Goal: Task Accomplishment & Management: Use online tool/utility

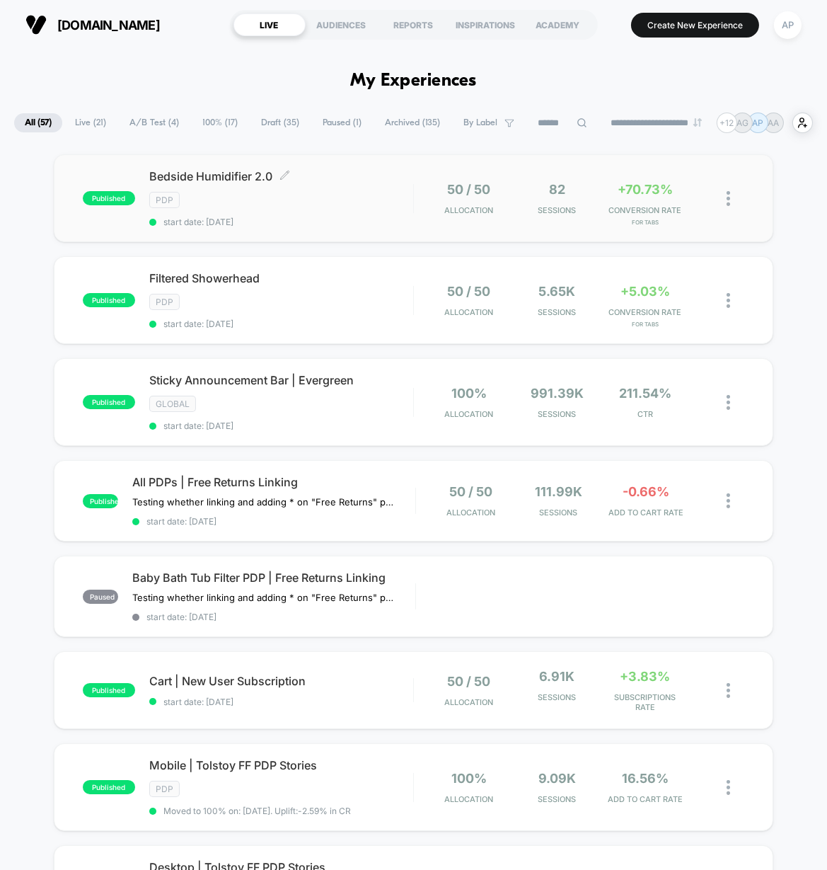
click at [338, 209] on div "Bedside Humidifier 2.0 Click to edit experience details Click to edit experienc…" at bounding box center [281, 198] width 264 height 58
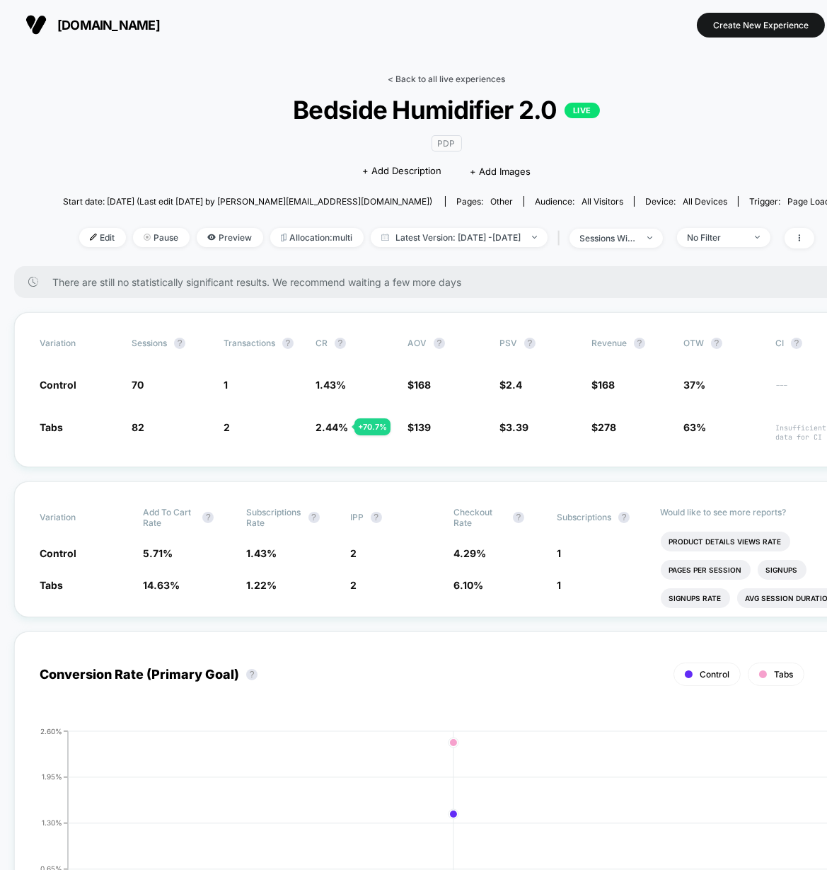
click at [497, 77] on link "< Back to all live experiences" at bounding box center [446, 79] width 117 height 11
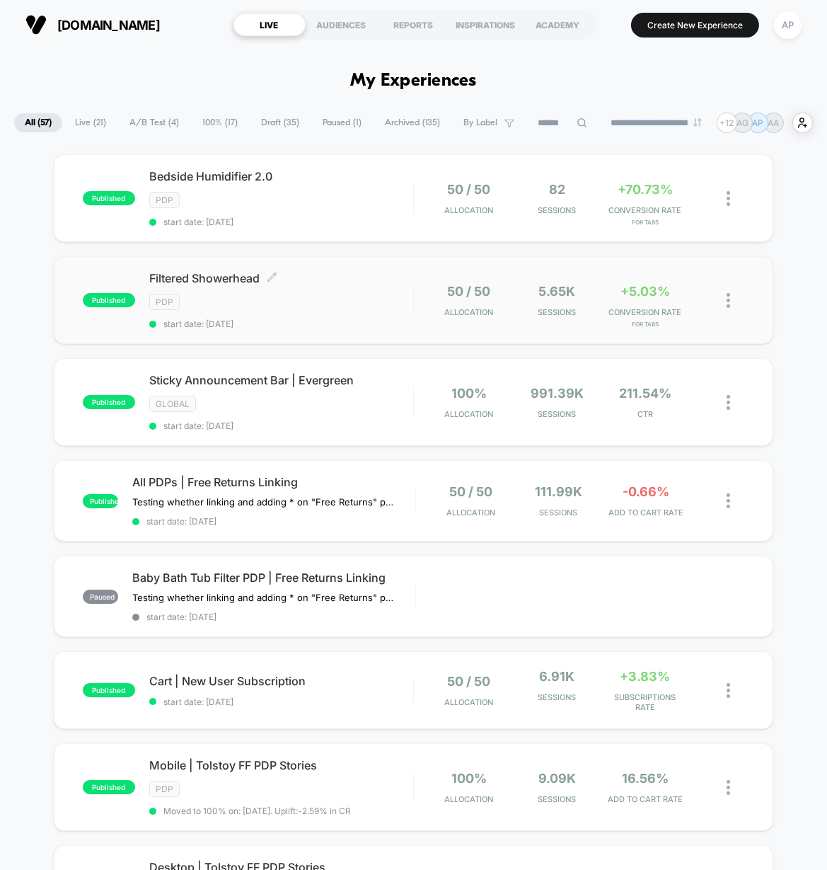
click at [287, 319] on span "start date: [DATE]" at bounding box center [281, 323] width 264 height 11
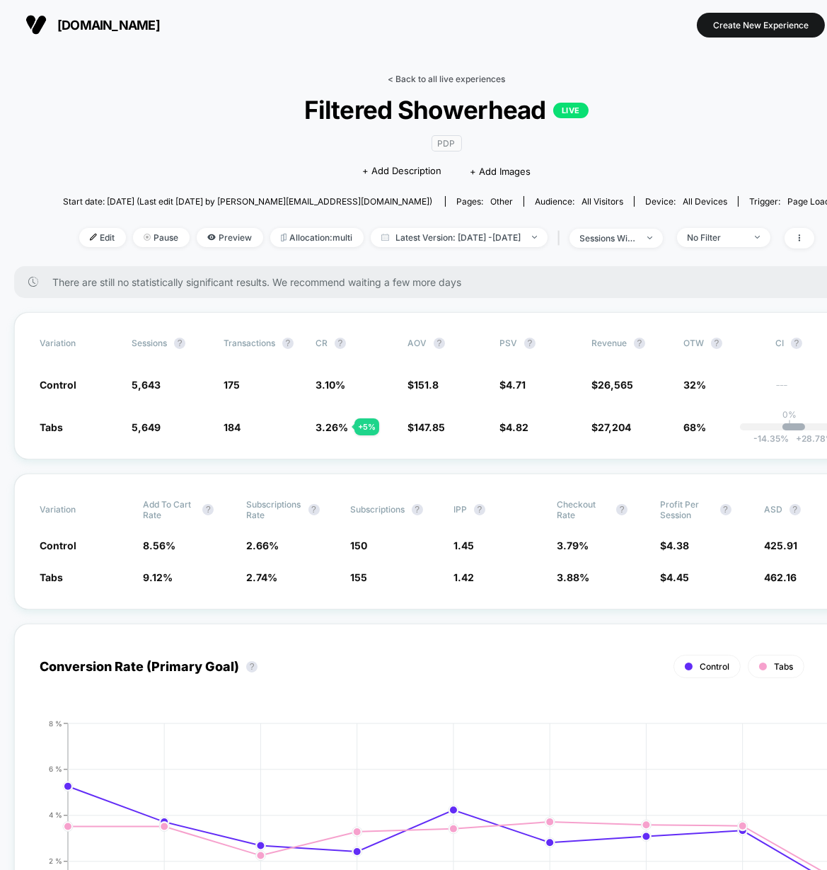
click at [430, 79] on link "< Back to all live experiences" at bounding box center [446, 79] width 117 height 11
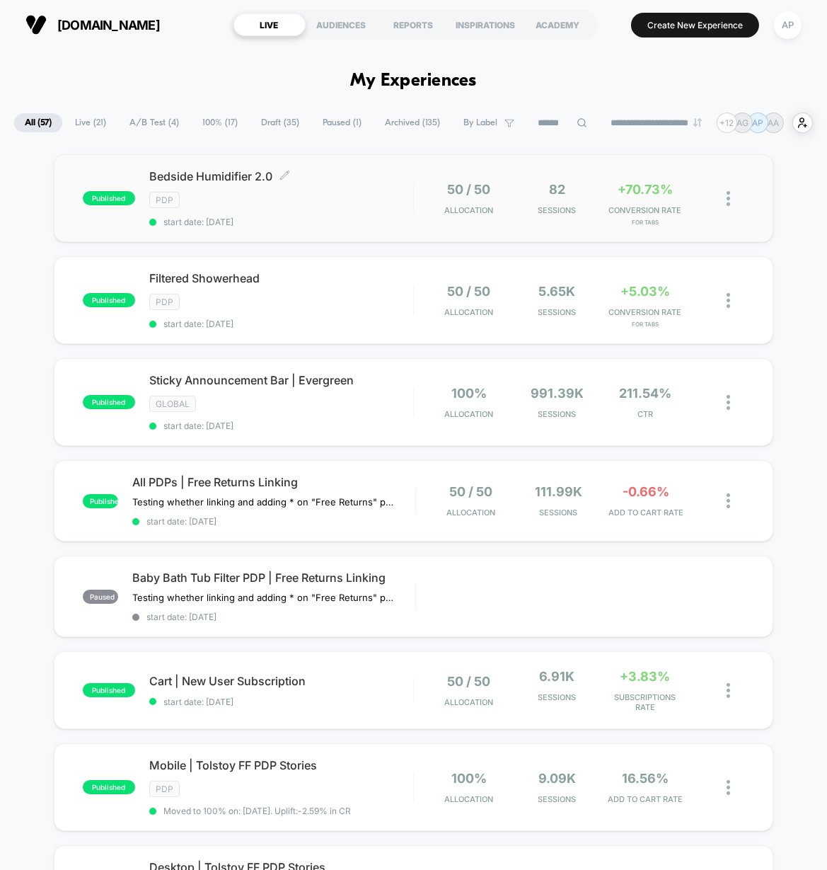
click at [335, 205] on div "PDP" at bounding box center [281, 200] width 264 height 16
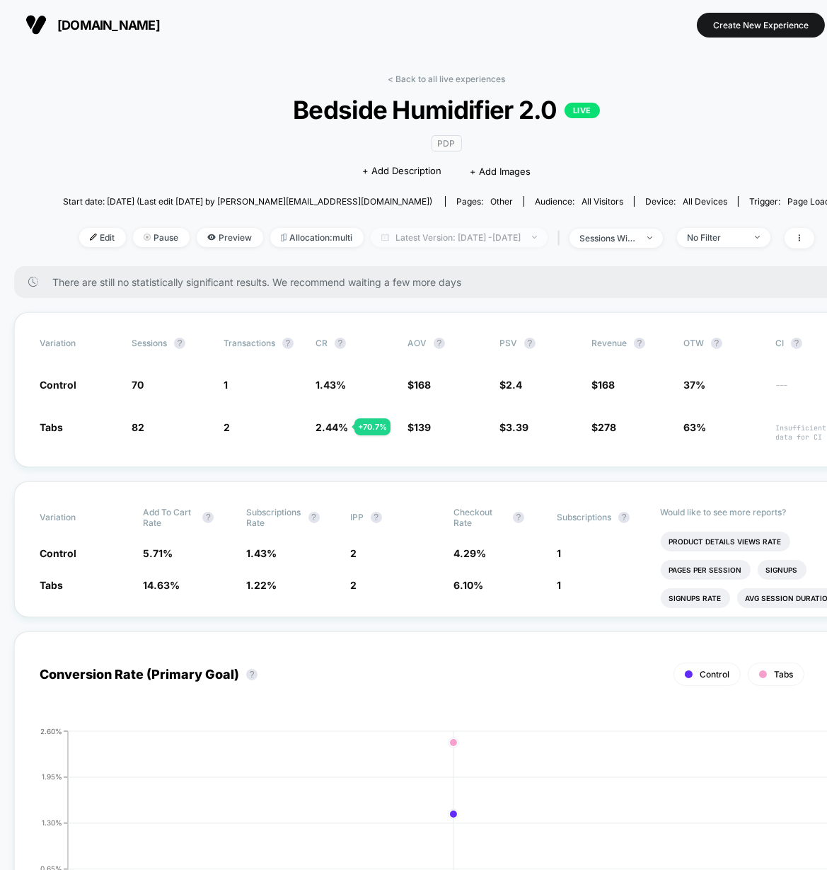
click at [381, 240] on span "Latest Version: [DATE] - [DATE]" at bounding box center [459, 237] width 177 height 19
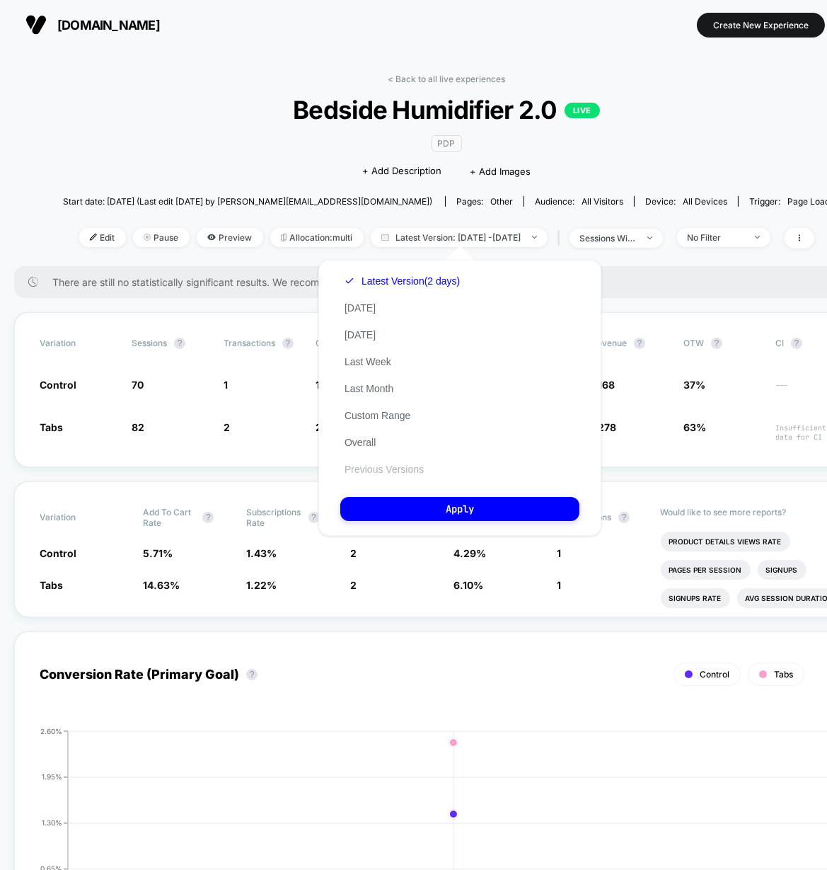
click at [387, 464] on button "Previous Versions" at bounding box center [384, 469] width 88 height 13
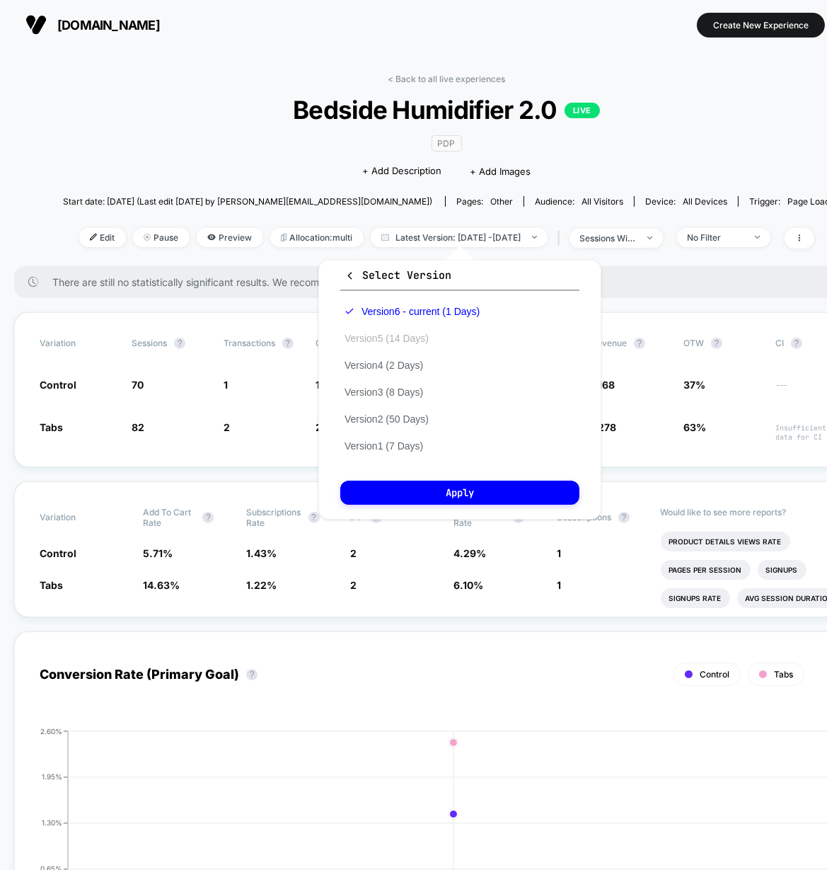
click at [395, 335] on button "Version 5 (14 Days)" at bounding box center [386, 338] width 93 height 13
click at [440, 489] on button "Apply" at bounding box center [459, 492] width 239 height 24
